Goal: Information Seeking & Learning: Compare options

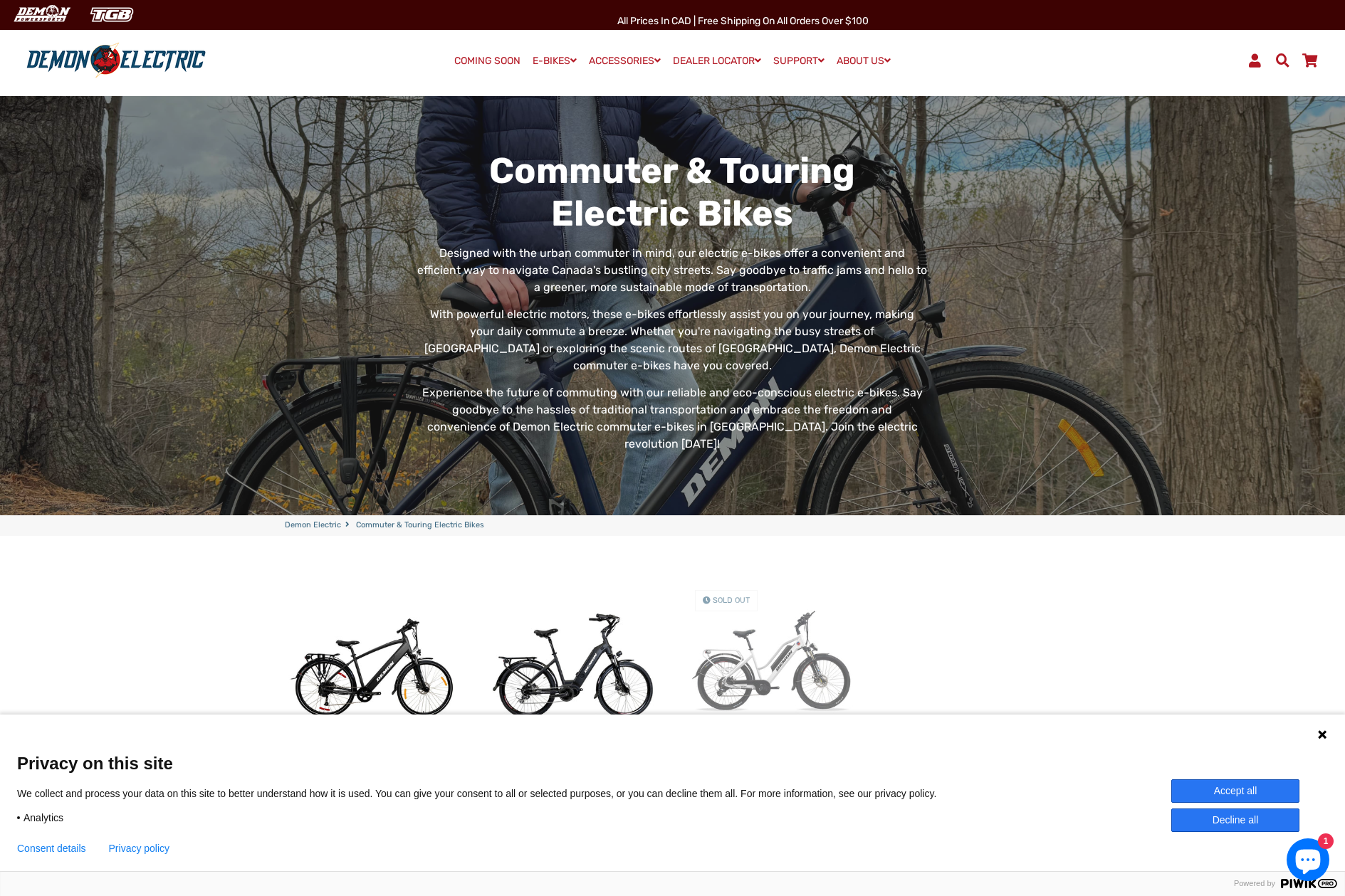
click at [1236, 791] on button "Accept all" at bounding box center [1235, 791] width 129 height 23
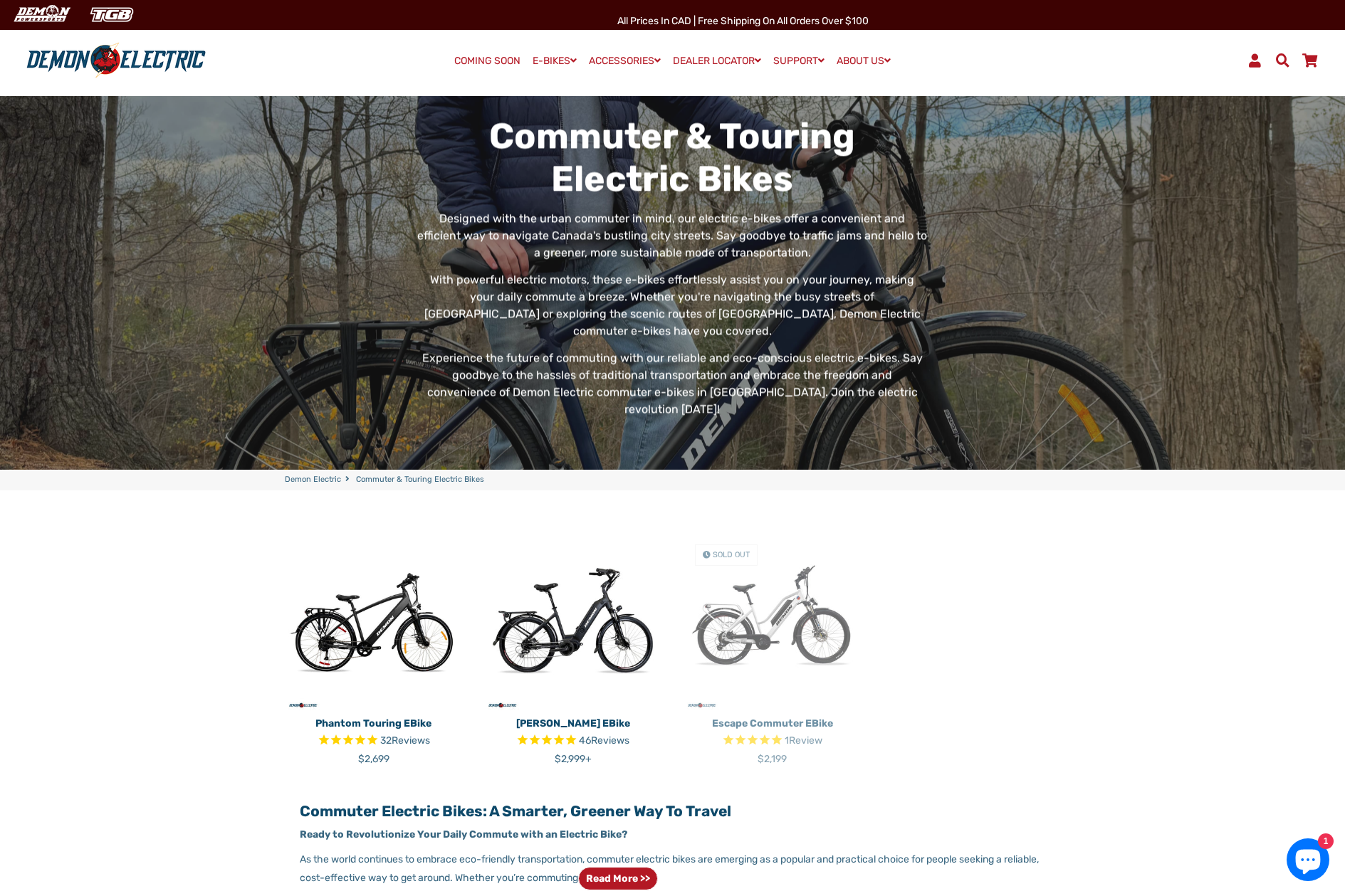
scroll to position [71, 0]
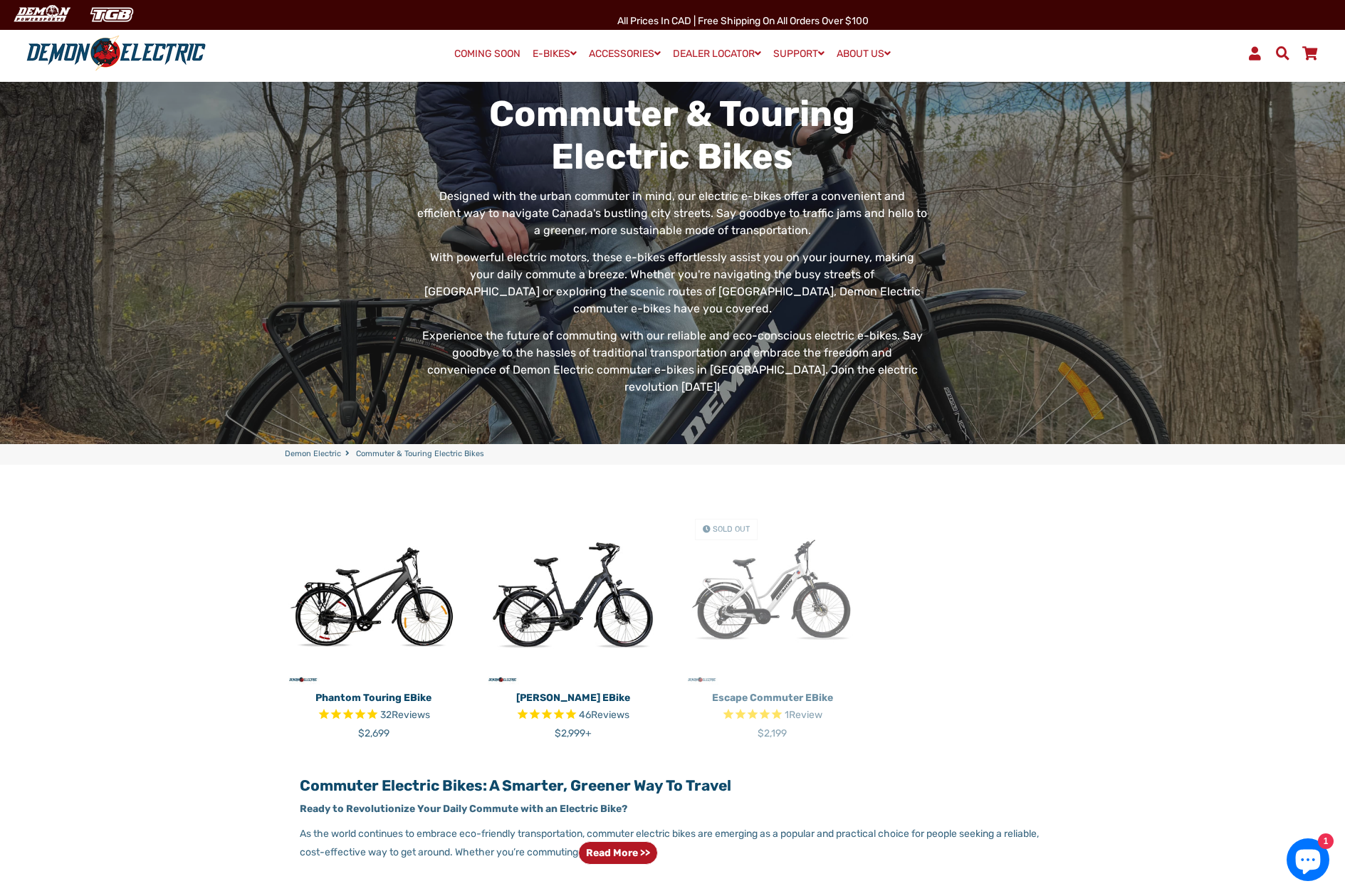
click at [598, 567] on img at bounding box center [574, 597] width 178 height 178
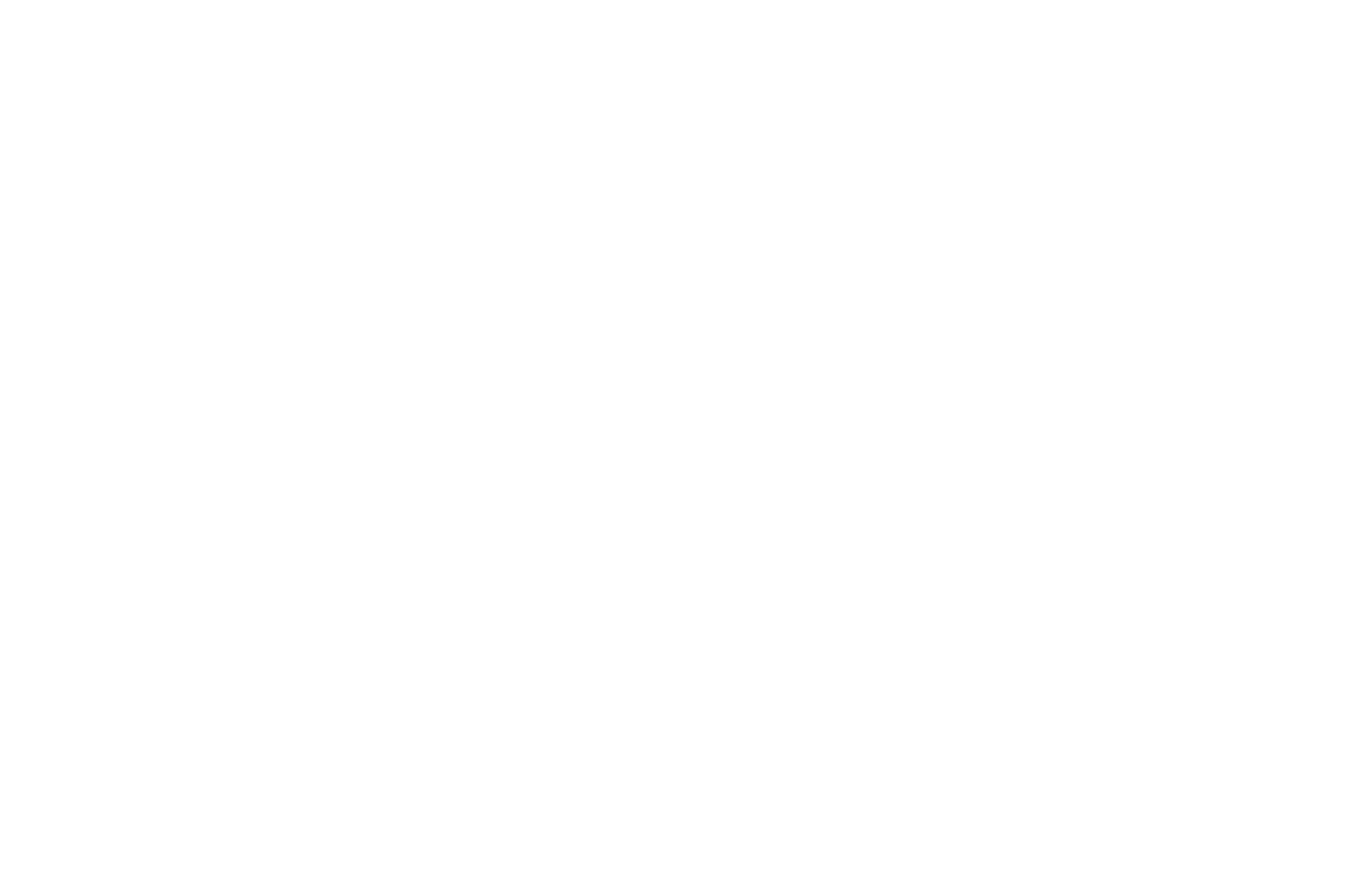
select select "******"
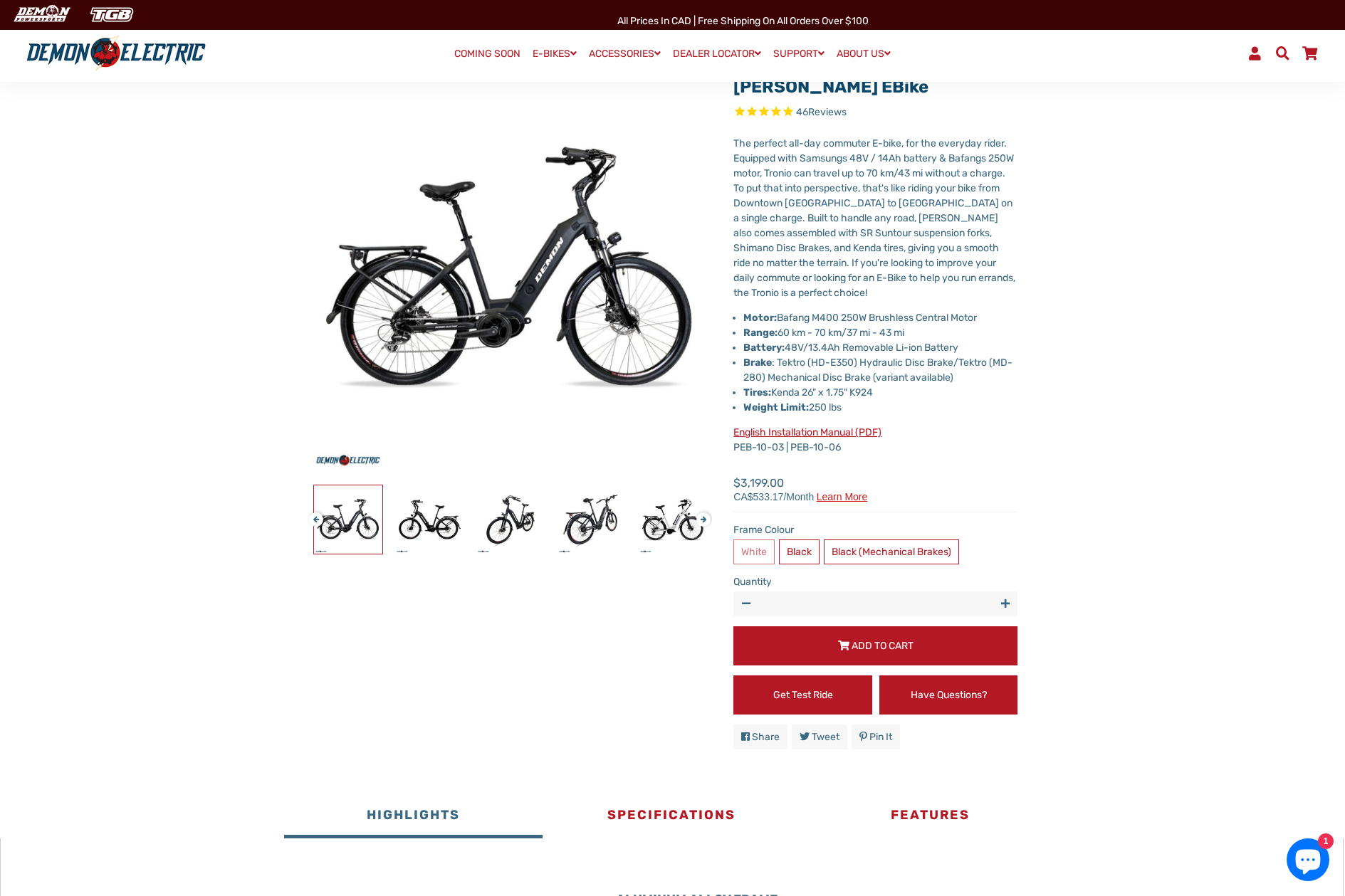
scroll to position [142, 0]
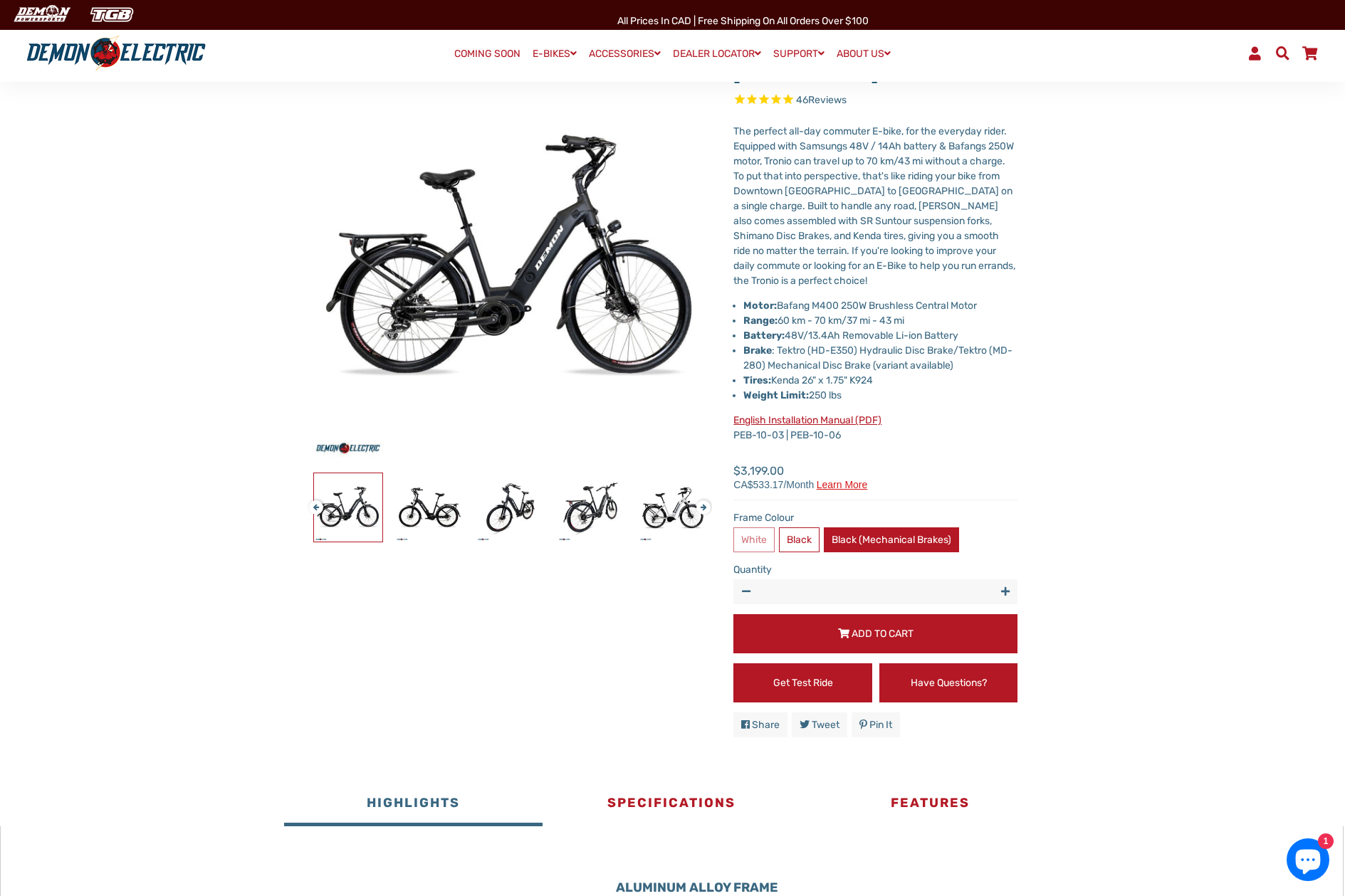
click at [889, 546] on label "Black (Mechanical Brakes)" at bounding box center [892, 540] width 136 height 25
click at [797, 547] on label "Black" at bounding box center [799, 540] width 40 height 25
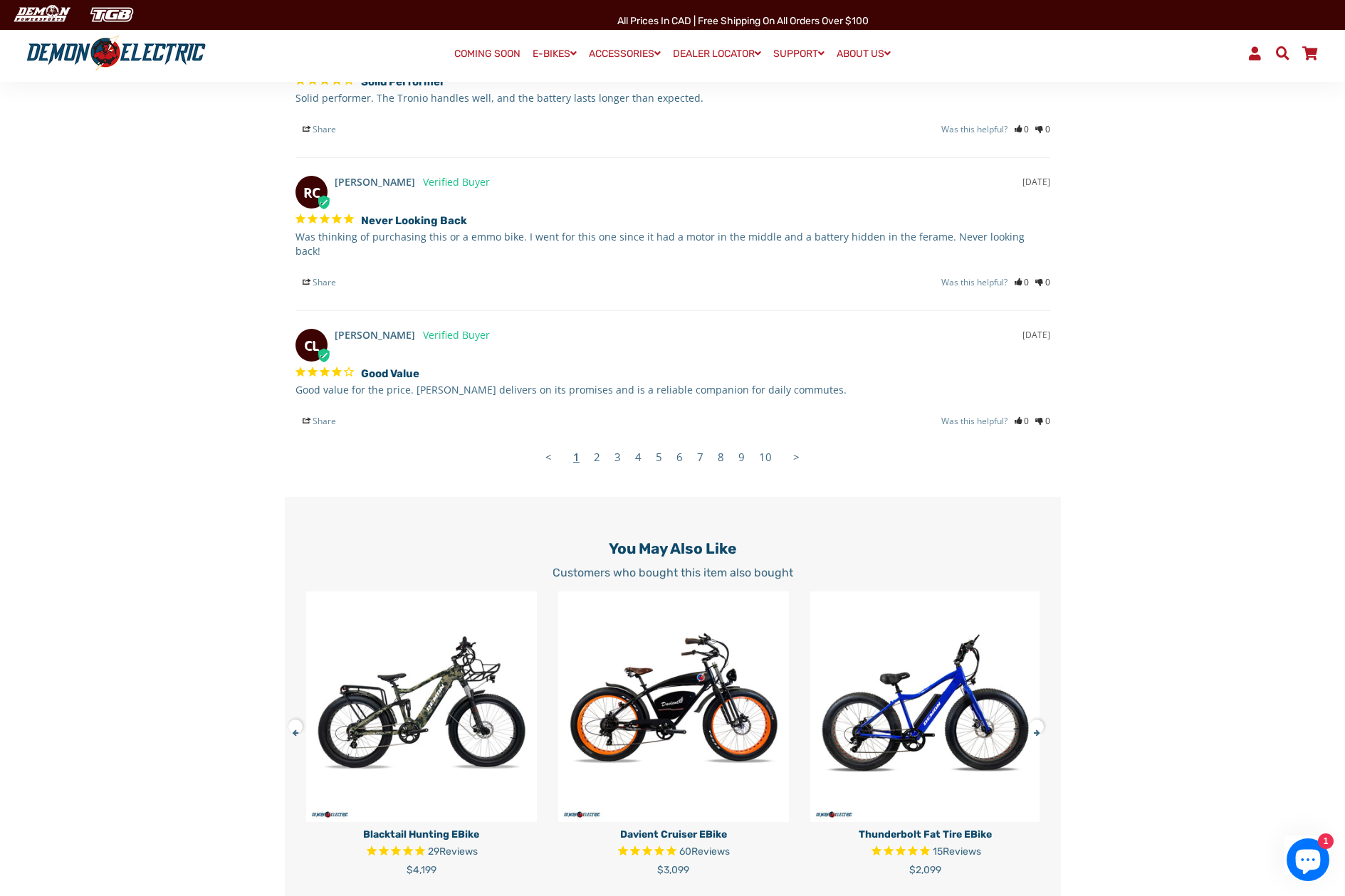
scroll to position [2776, 0]
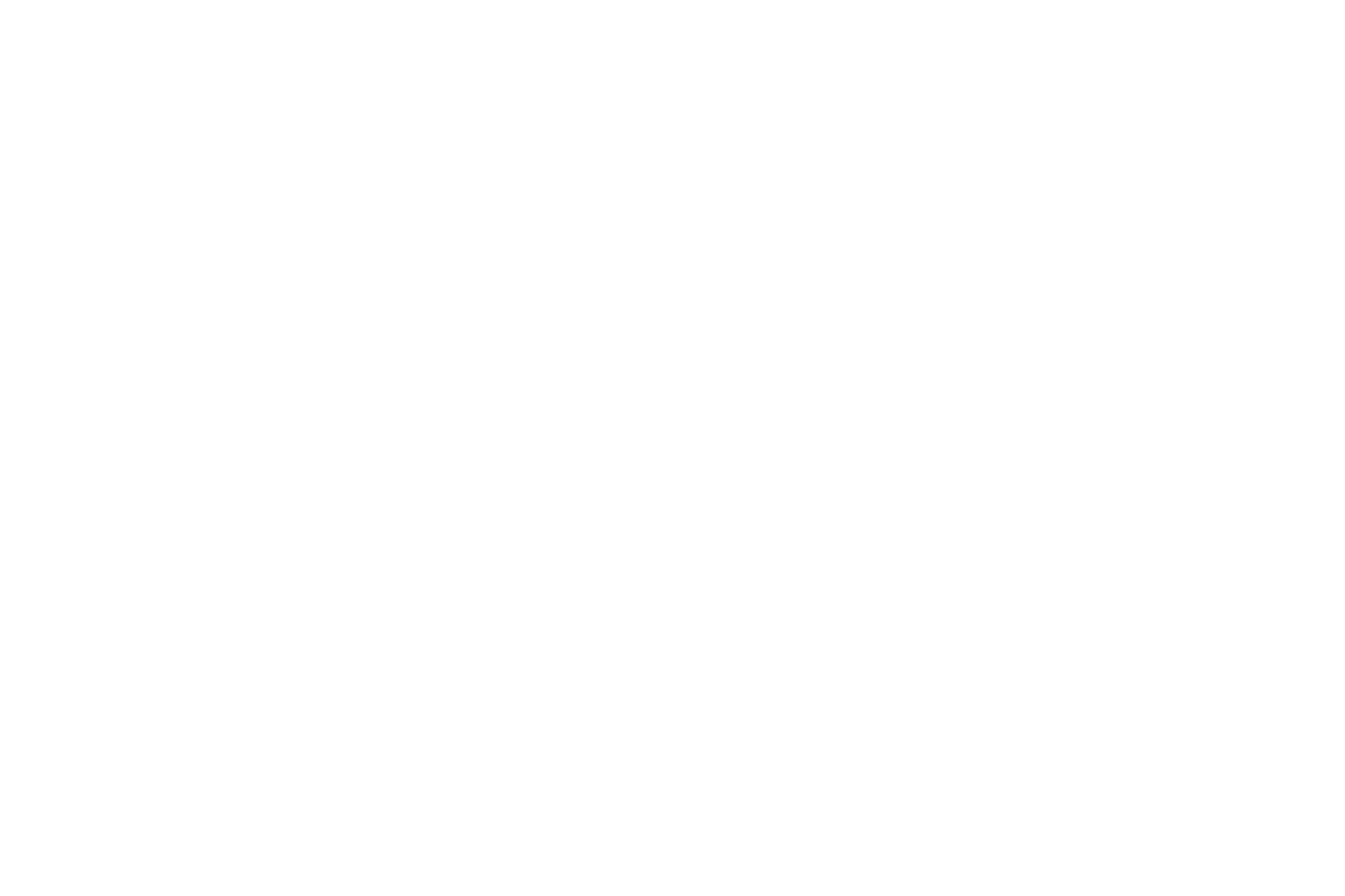
scroll to position [71, 0]
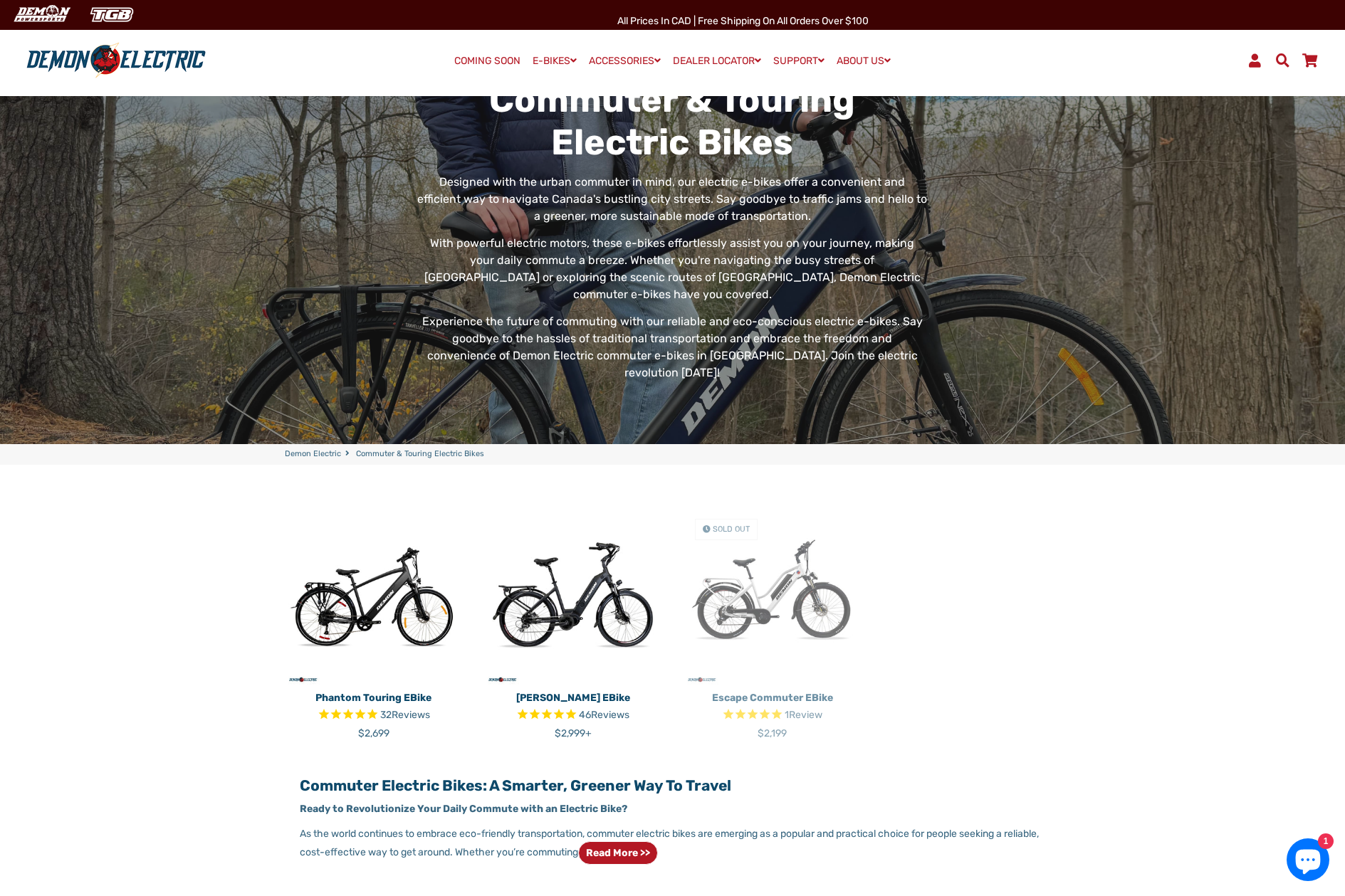
click at [387, 576] on img at bounding box center [374, 597] width 178 height 178
drag, startPoint x: 566, startPoint y: 588, endPoint x: 572, endPoint y: 584, distance: 7.2
click at [566, 588] on img at bounding box center [574, 597] width 178 height 178
click at [770, 580] on img at bounding box center [772, 597] width 178 height 178
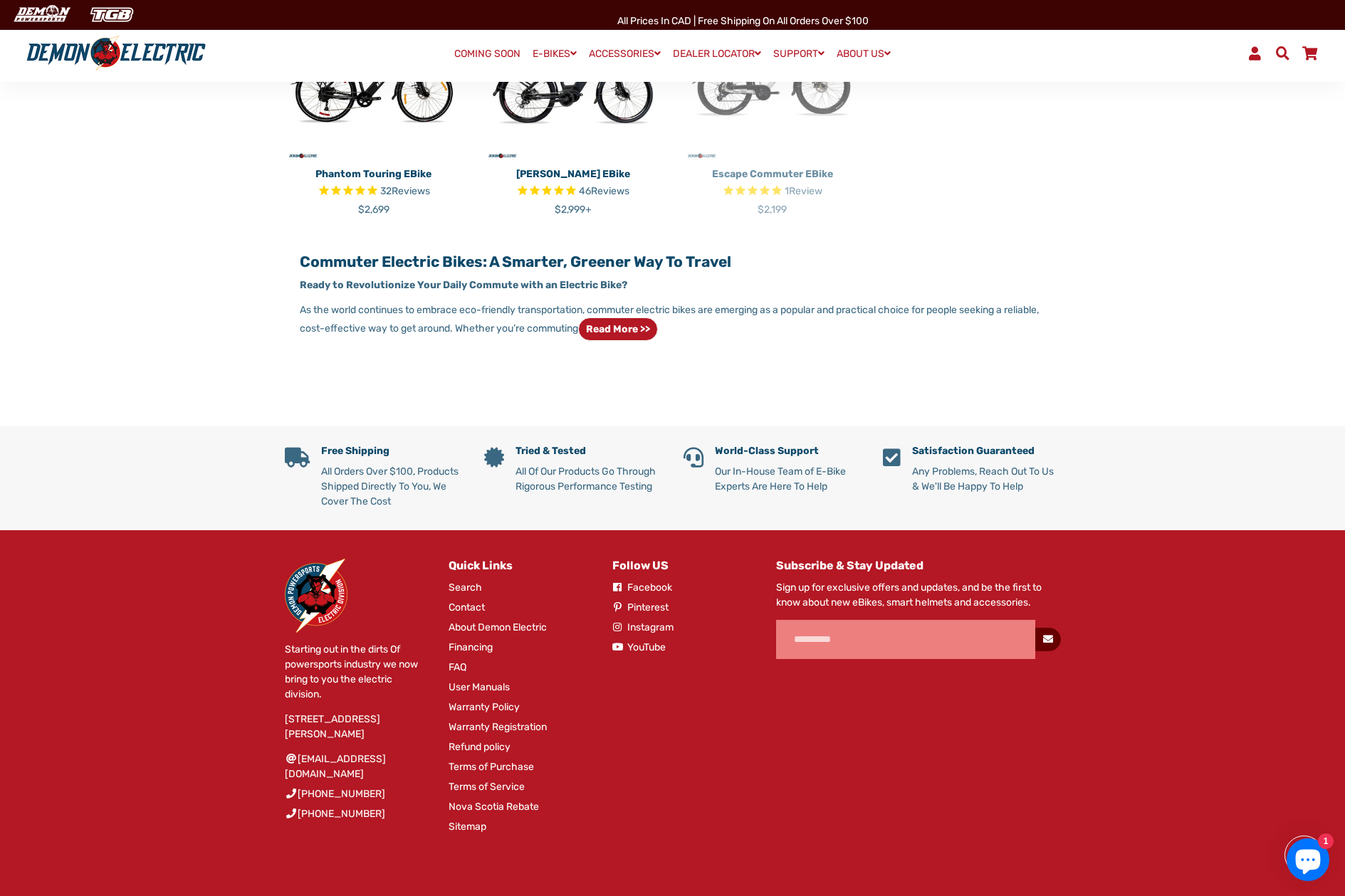
scroll to position [608, 0]
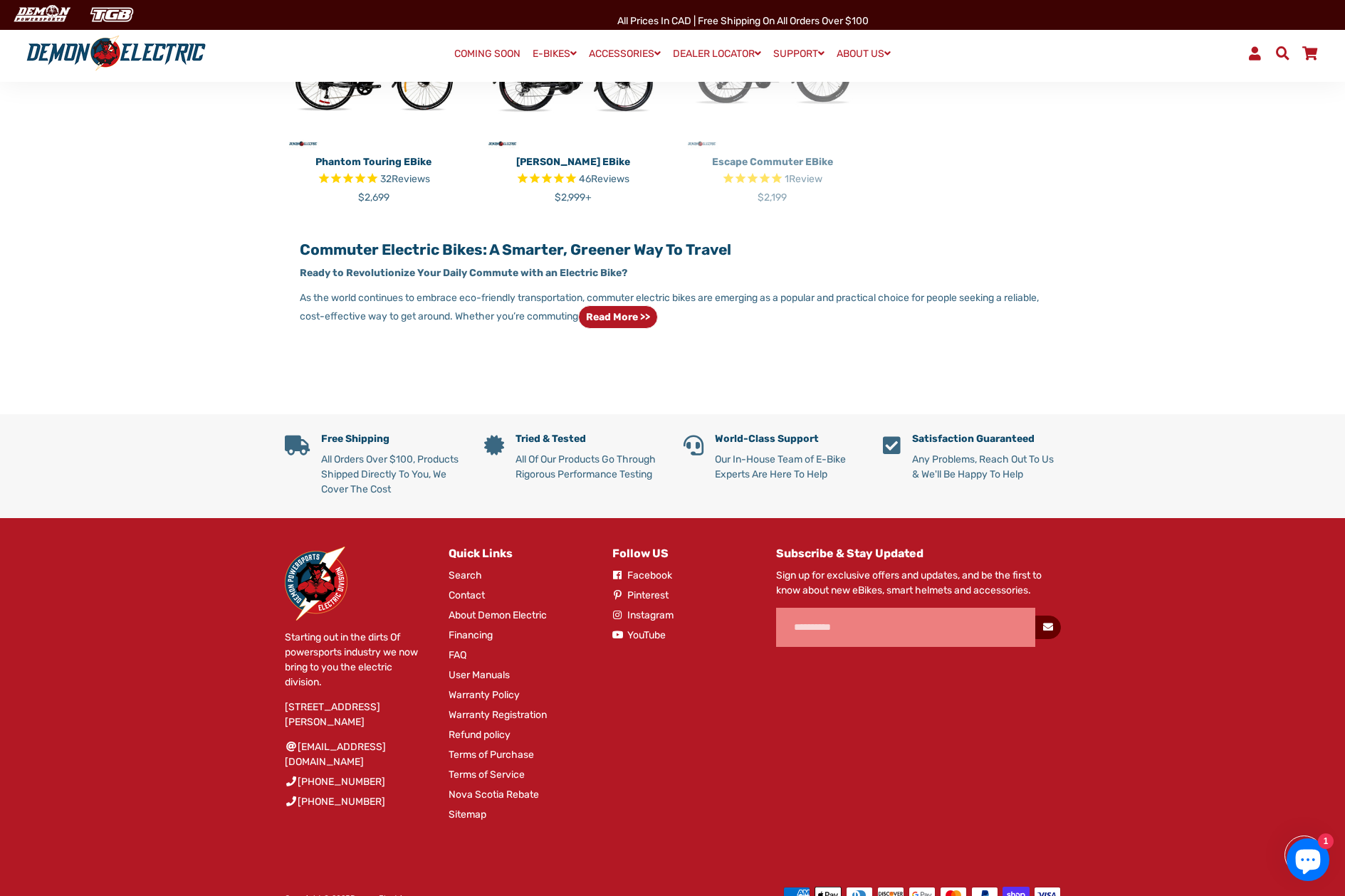
drag, startPoint x: 352, startPoint y: 702, endPoint x: 287, endPoint y: 676, distance: 70.0
click at [287, 700] on p "[STREET_ADDRESS][PERSON_NAME]" at bounding box center [356, 714] width 142 height 30
click at [315, 700] on p "[STREET_ADDRESS][PERSON_NAME]" at bounding box center [356, 714] width 142 height 30
drag, startPoint x: 303, startPoint y: 703, endPoint x: 277, endPoint y: 682, distance: 33.4
click at [277, 682] on div "Starting out in the dirts Of powersports industry we now bring to you the elect…" at bounding box center [345, 691] width 164 height 289
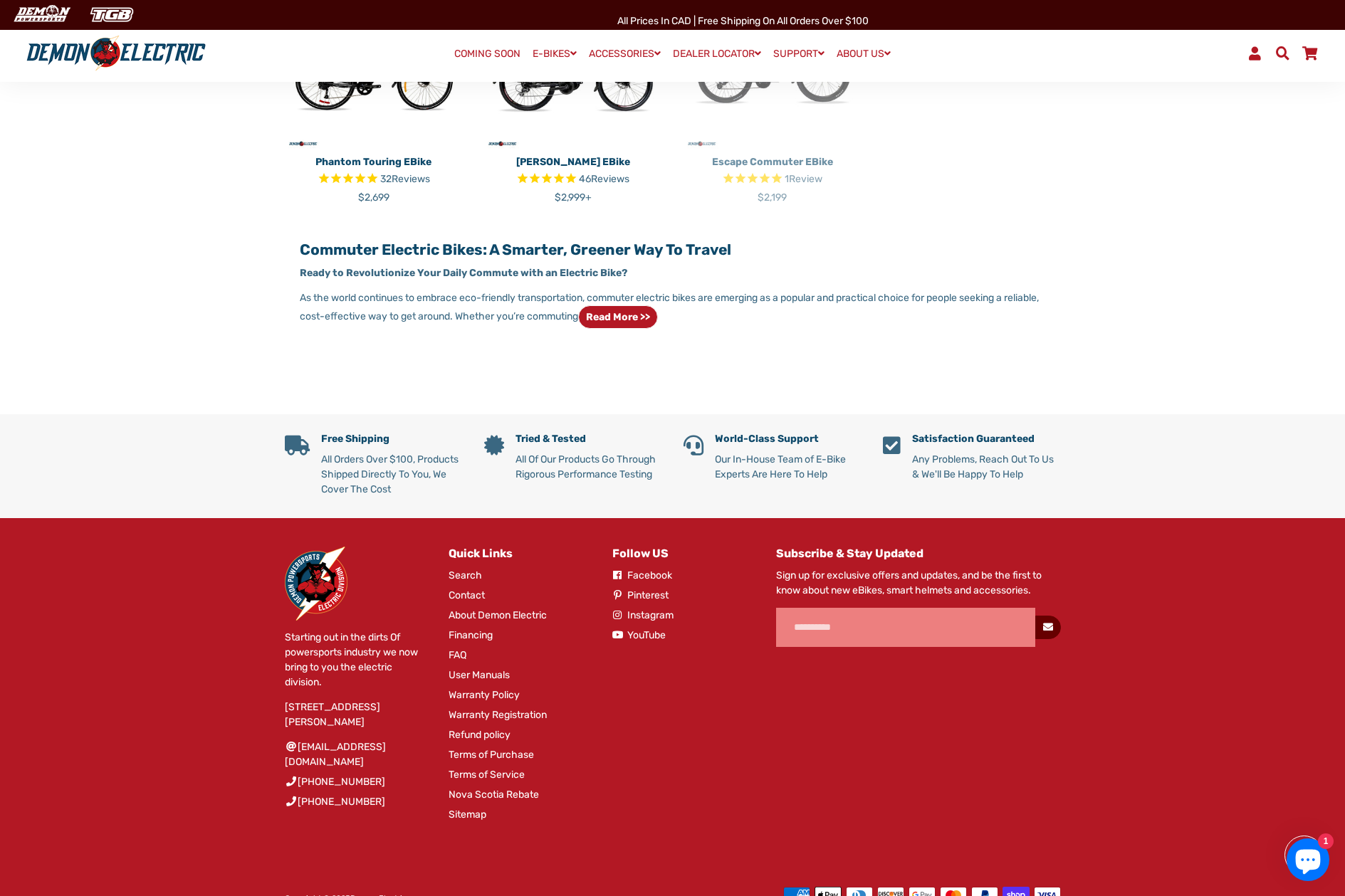
click at [289, 700] on p "[STREET_ADDRESS][PERSON_NAME]" at bounding box center [356, 714] width 142 height 30
click at [297, 700] on p "[STREET_ADDRESS][PERSON_NAME]" at bounding box center [356, 714] width 142 height 30
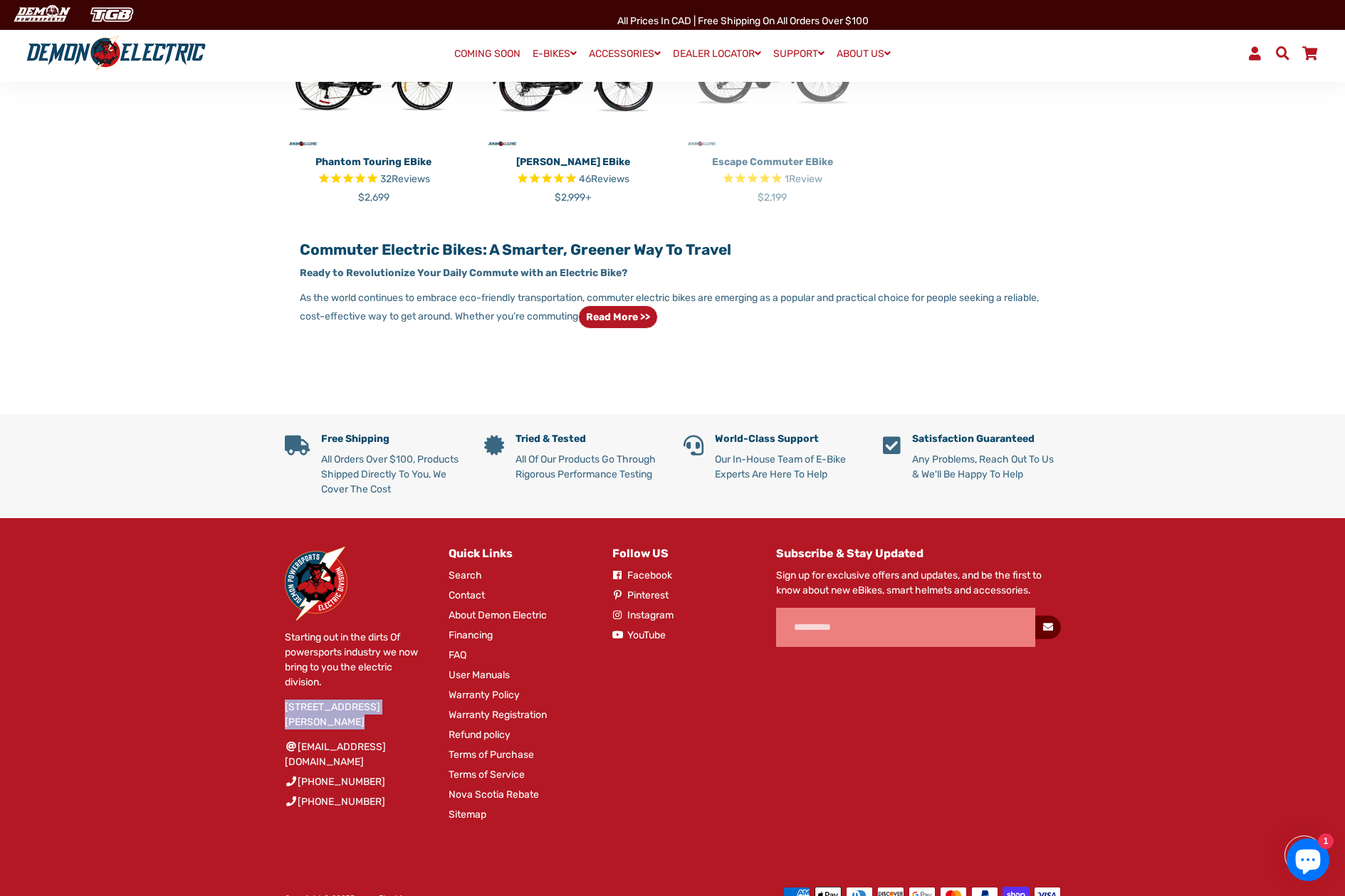
click at [297, 700] on p "[STREET_ADDRESS][PERSON_NAME]" at bounding box center [356, 714] width 142 height 30
click at [335, 707] on p "[STREET_ADDRESS][PERSON_NAME]" at bounding box center [356, 714] width 142 height 30
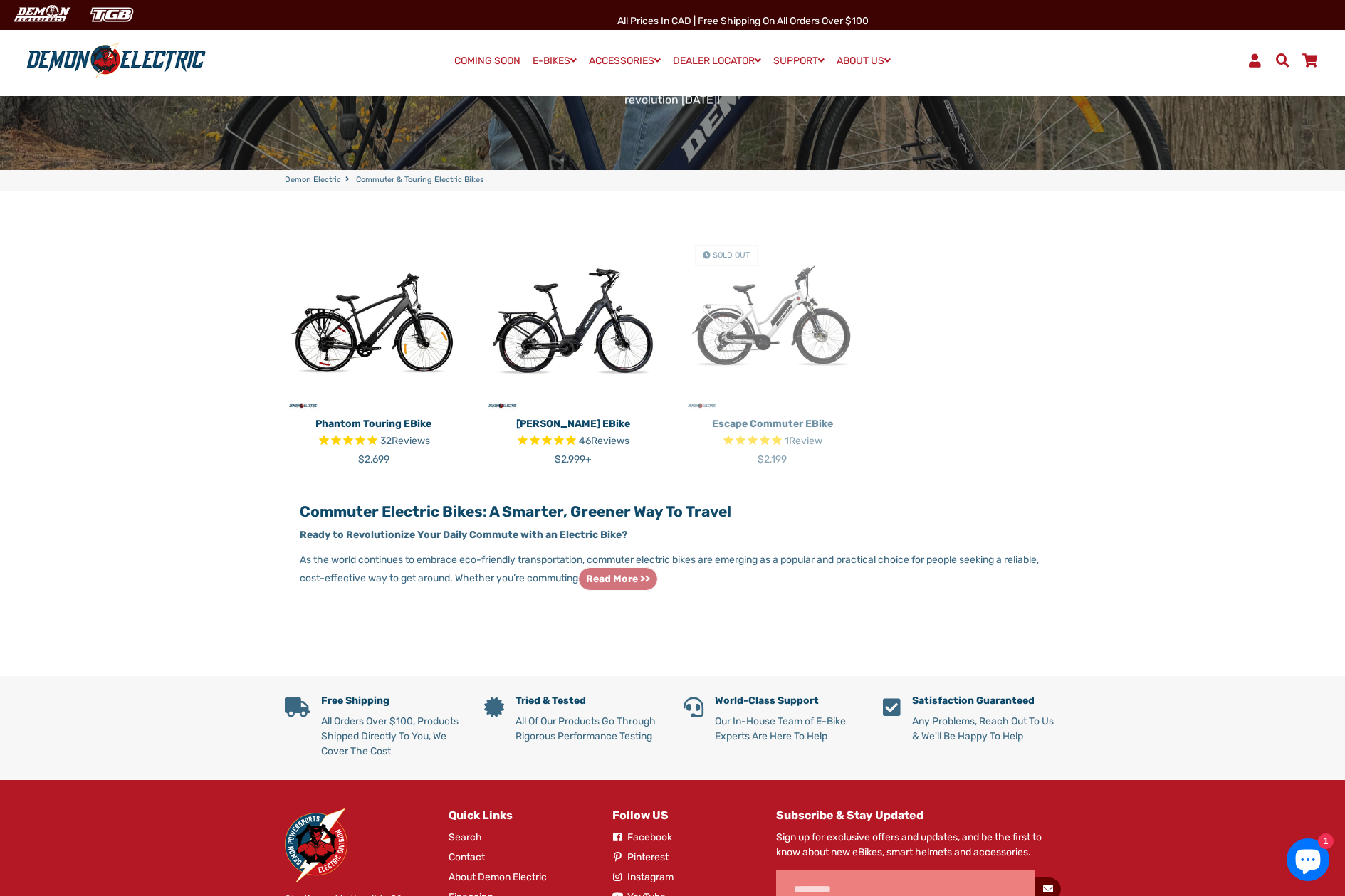
scroll to position [0, 0]
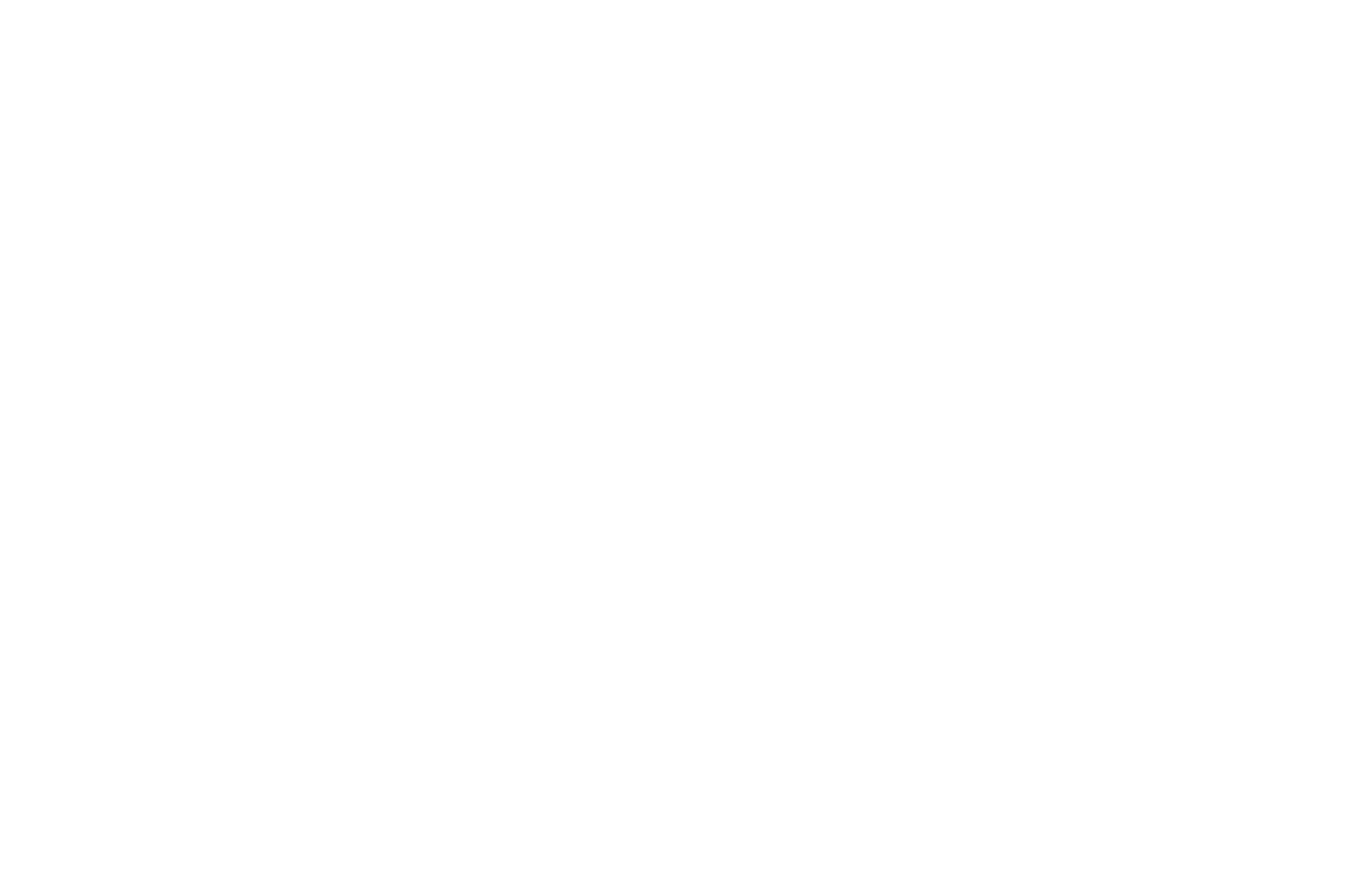
select select "******"
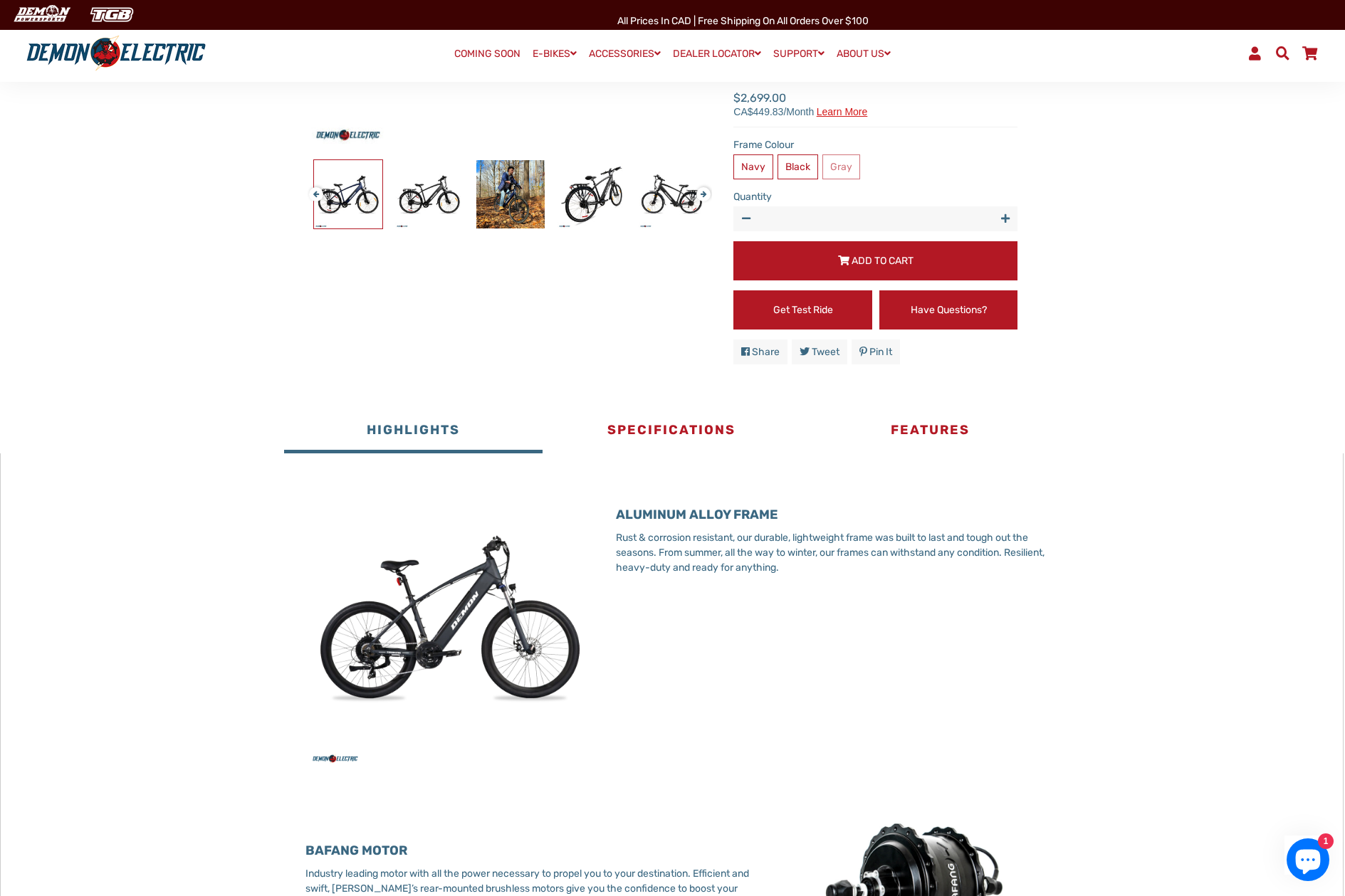
scroll to position [499, 0]
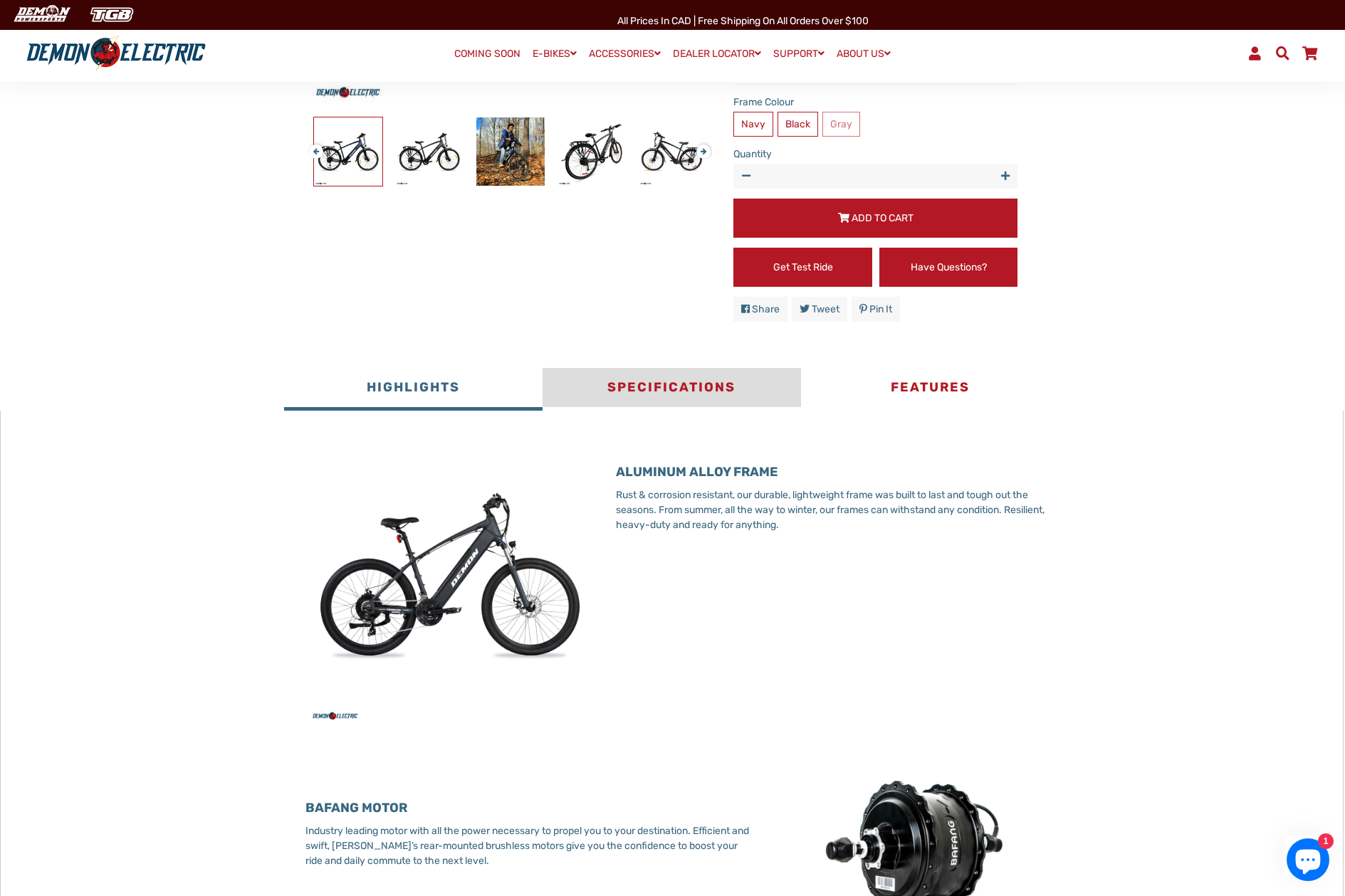
click at [704, 392] on button "Specifications" at bounding box center [672, 390] width 259 height 43
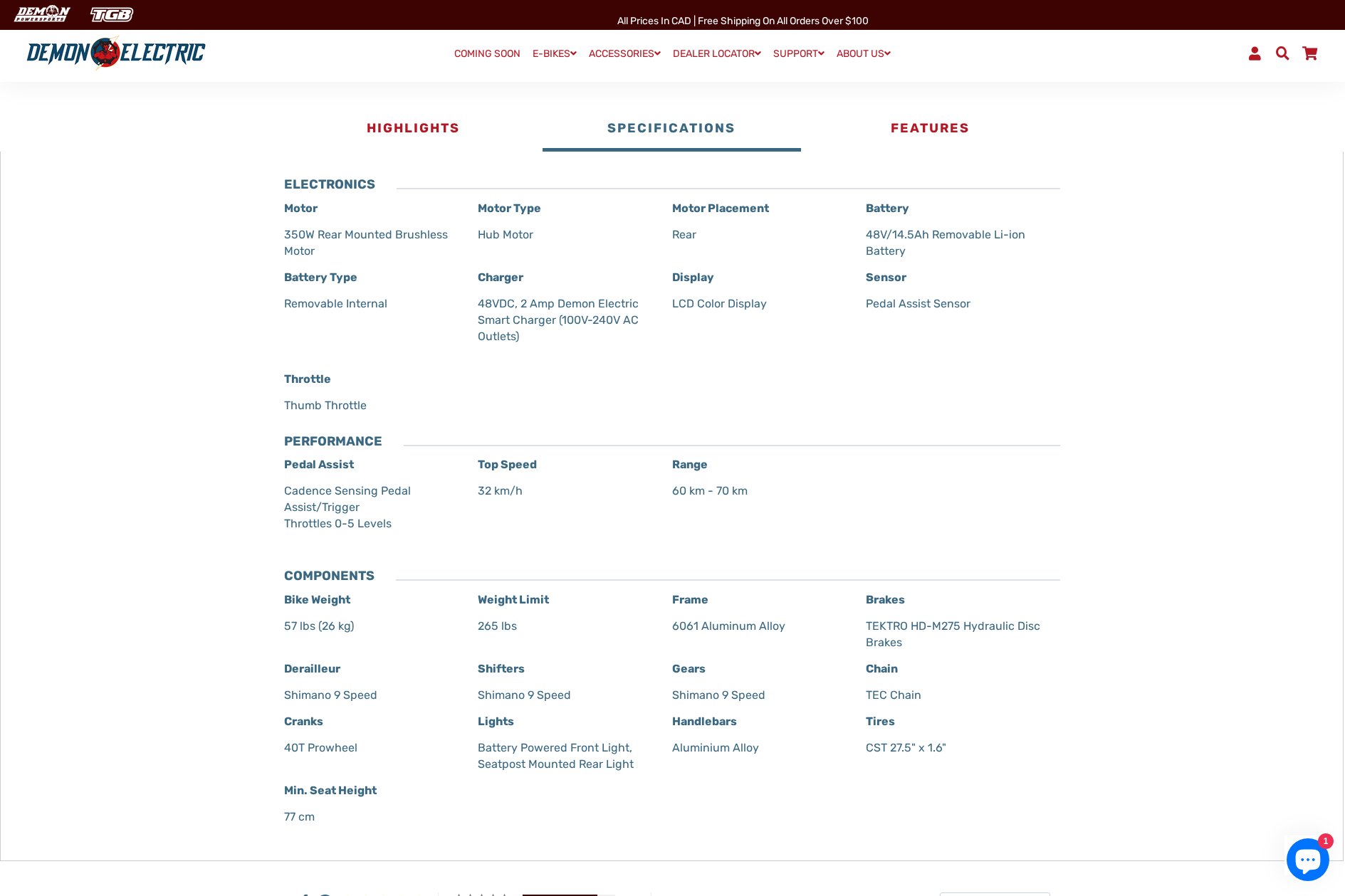
scroll to position [783, 0]
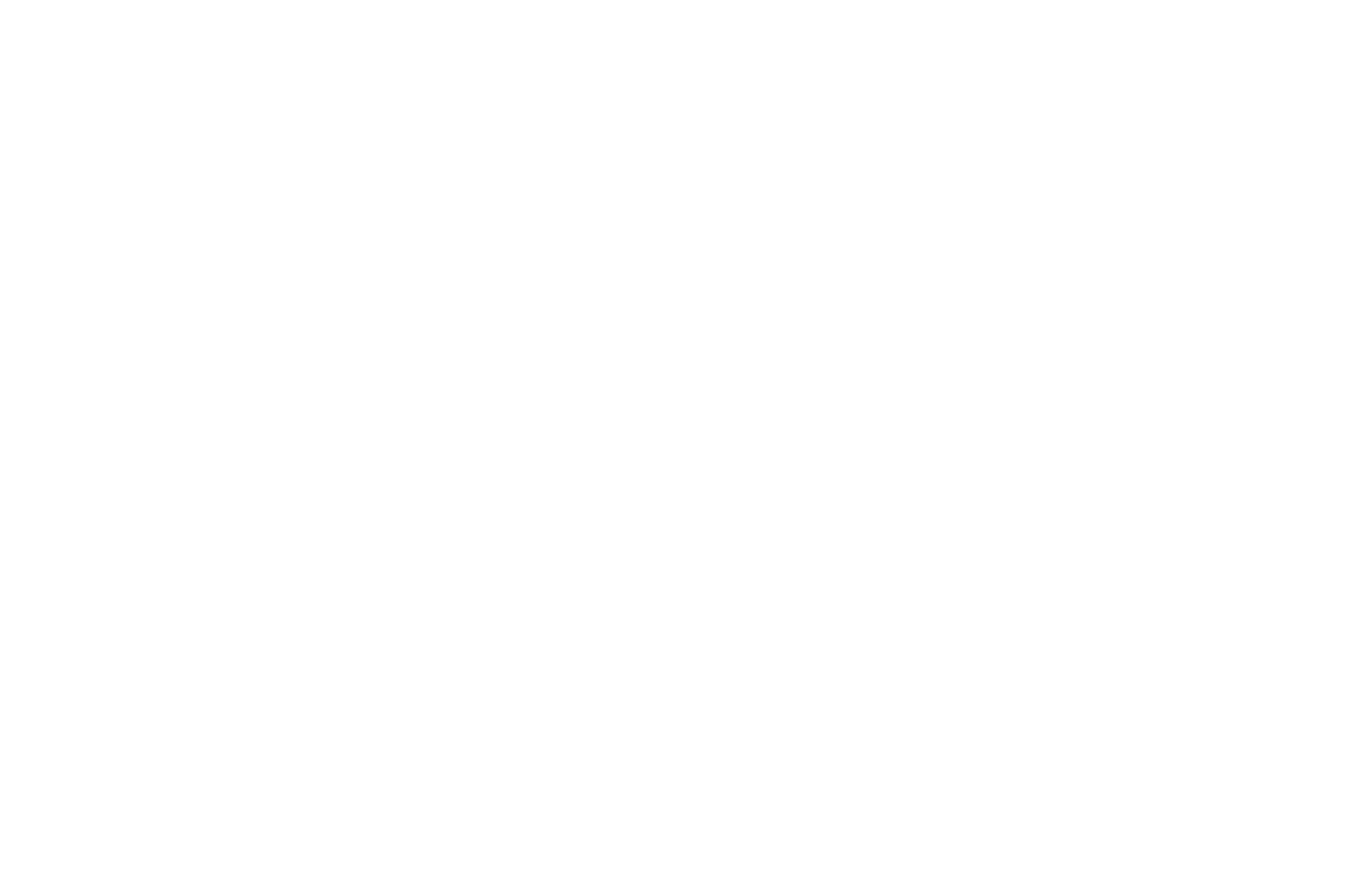
select select "******"
